Goal: Task Accomplishment & Management: Use online tool/utility

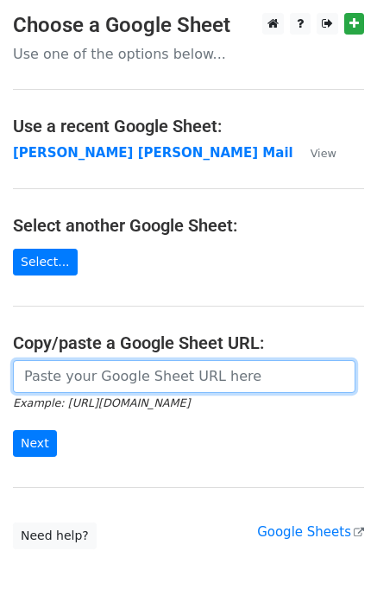
drag, startPoint x: 116, startPoint y: 377, endPoint x: 123, endPoint y: 372, distance: 9.3
click at [116, 377] on input "url" at bounding box center [184, 376] width 343 height 33
type input "https://docs.google.com/spreadsheets/d/1zUKhxjrhozHMhydIMYEveZTpRvy8Oh7onxeYEfa…"
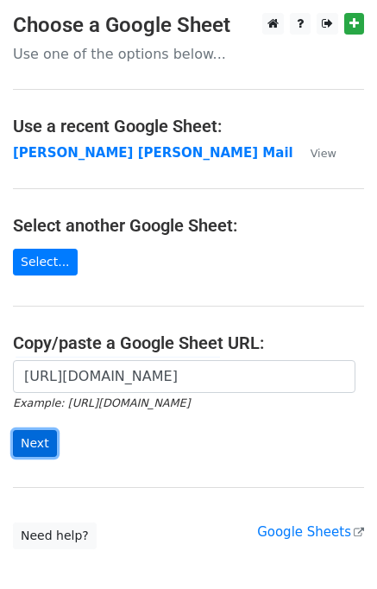
click at [37, 449] on input "Next" at bounding box center [35, 443] width 44 height 27
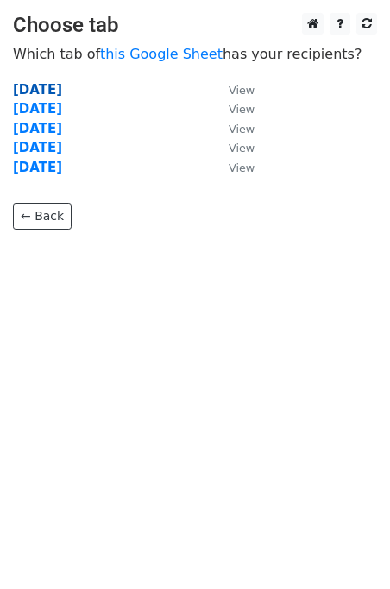
click at [28, 85] on strong "Monday" at bounding box center [37, 90] width 49 height 16
